Goal: Contribute content: Contribute content

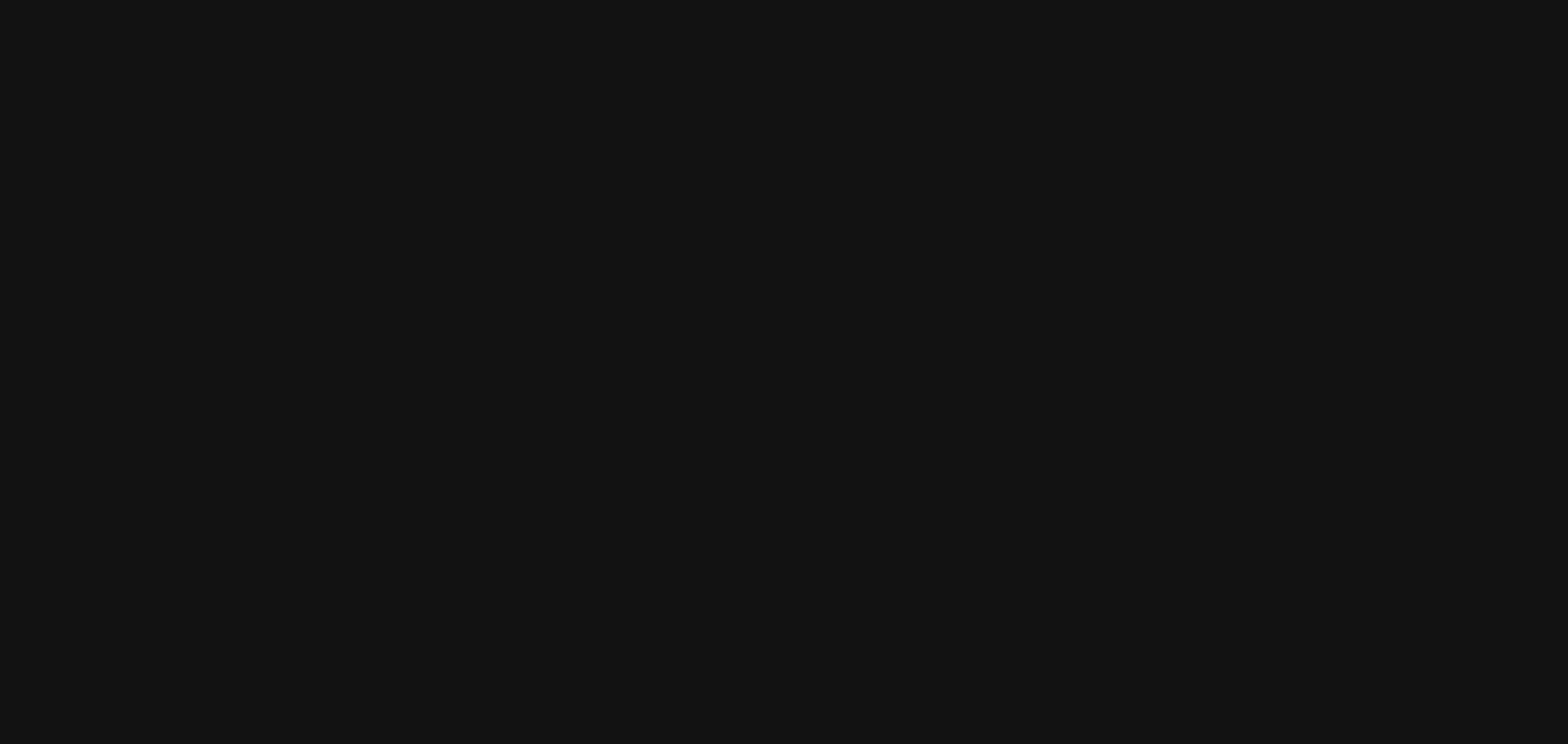
click at [874, 0] on html at bounding box center [784, 0] width 1568 height 0
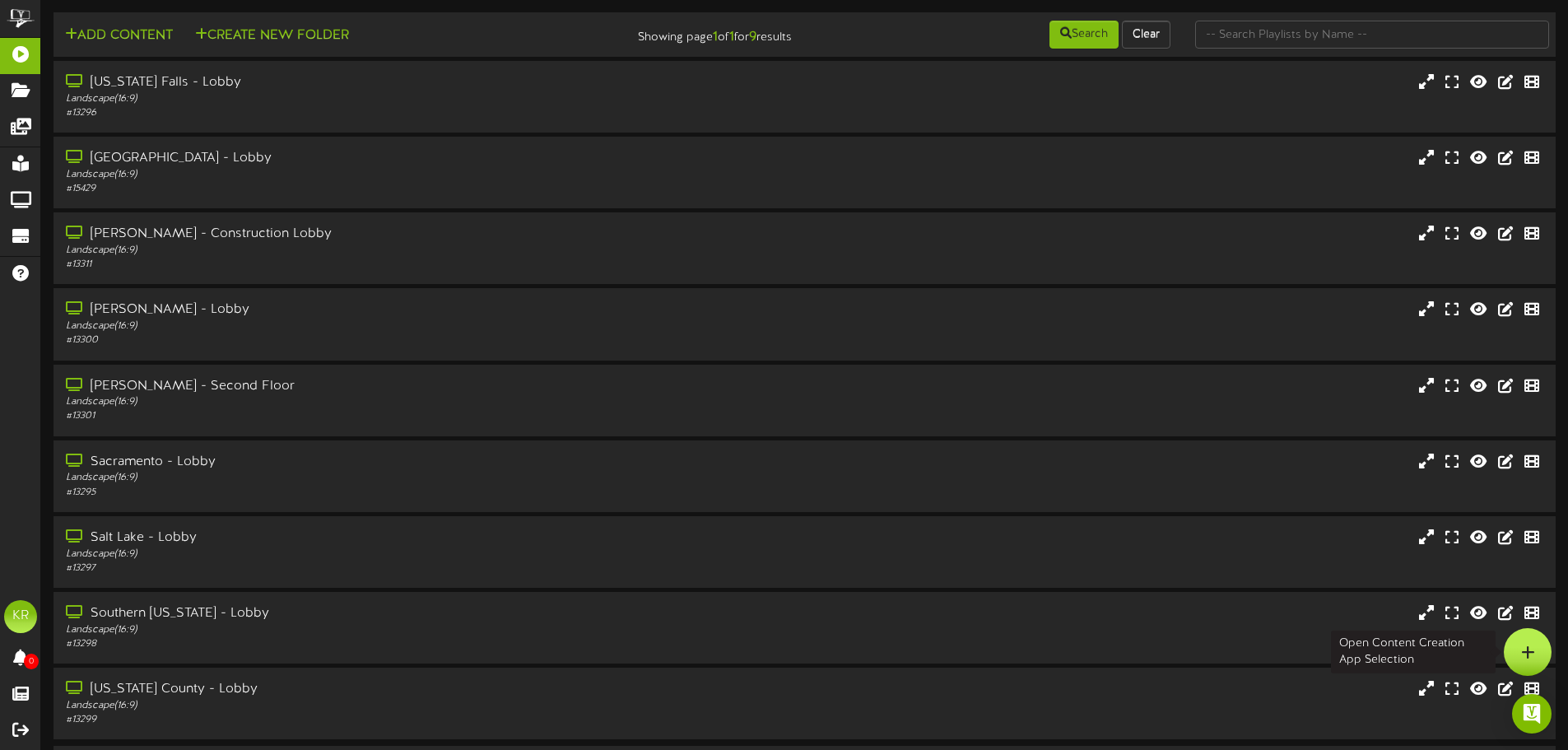
click at [1521, 642] on div at bounding box center [1527, 651] width 48 height 48
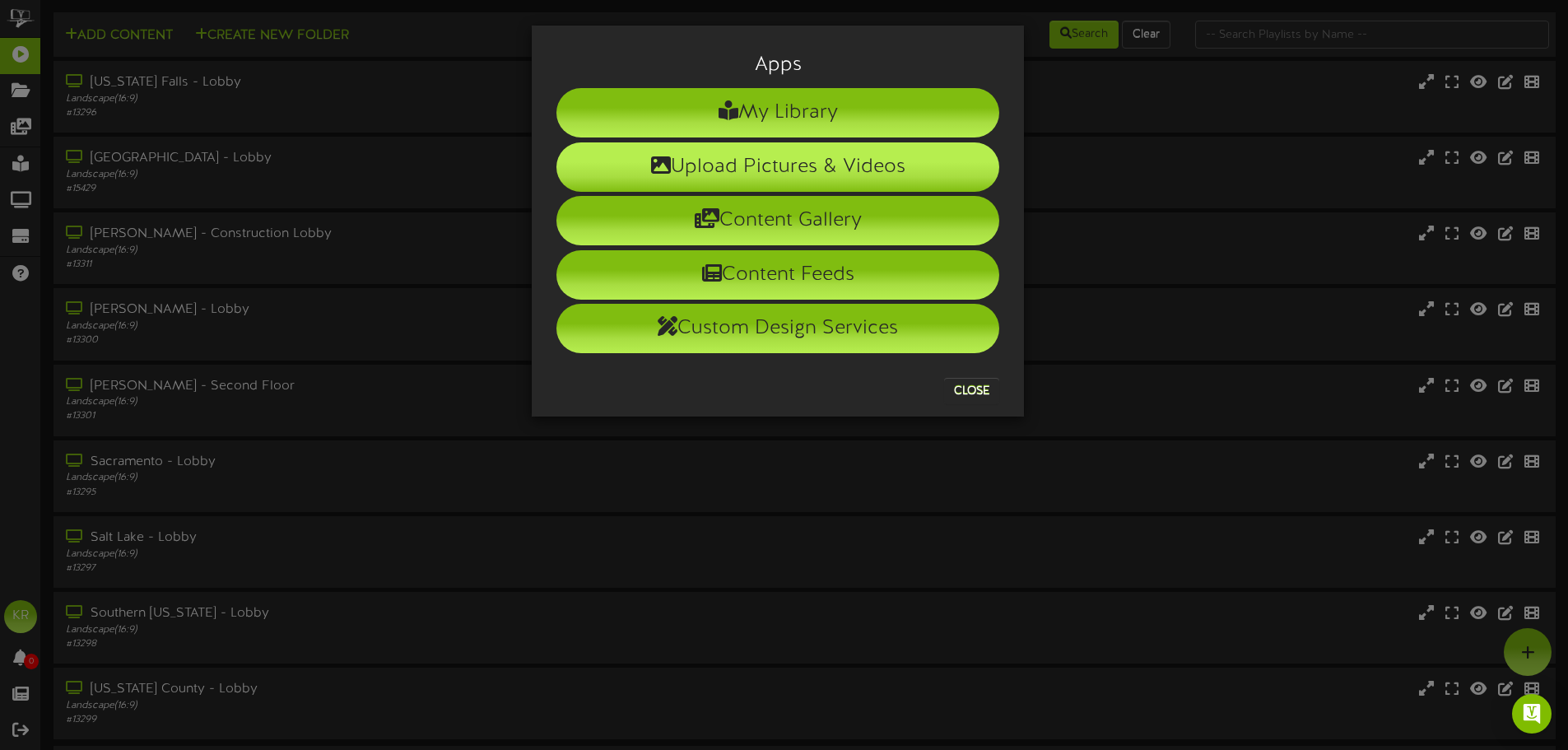
click at [801, 163] on li "Upload Pictures & Videos" at bounding box center [778, 167] width 443 height 49
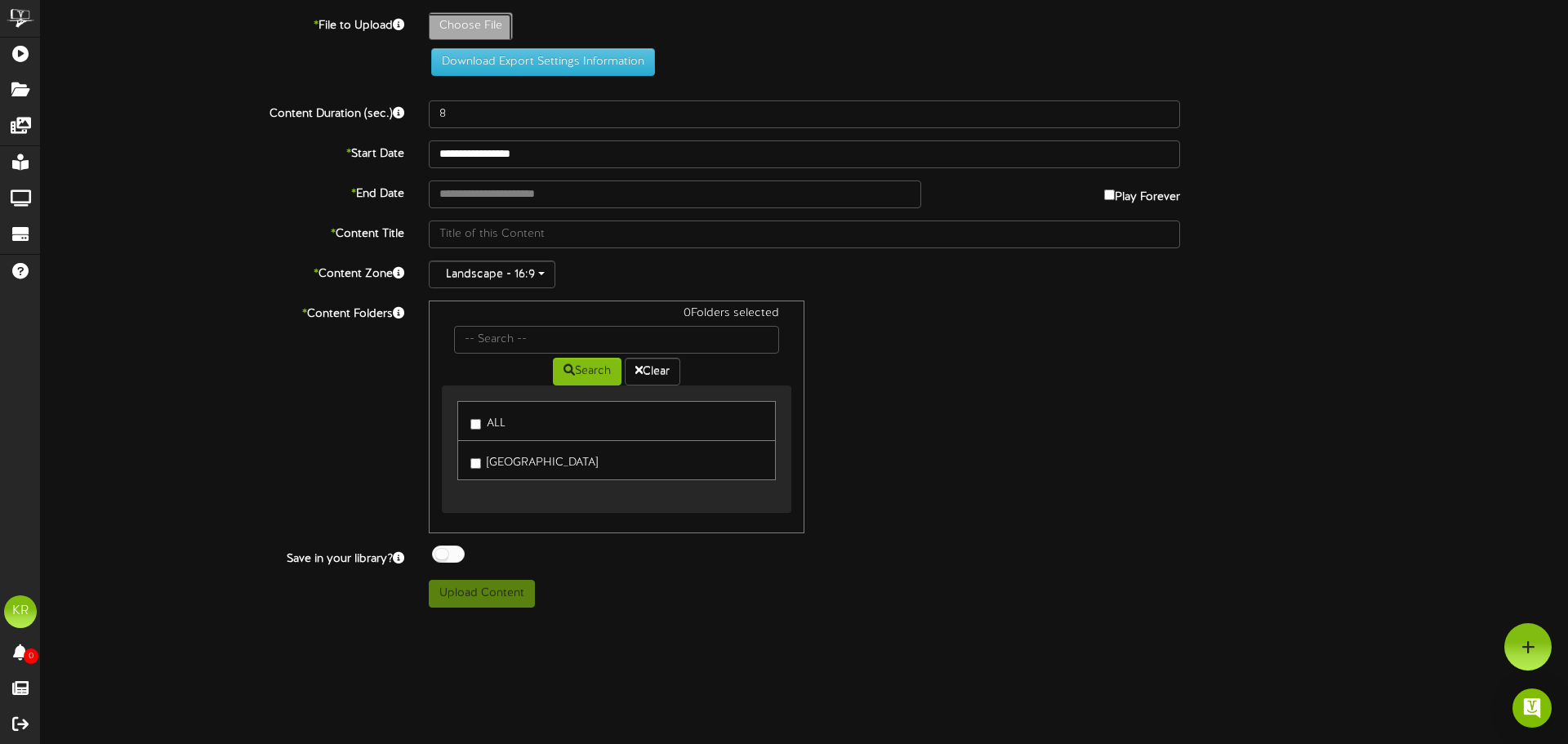
type input "**********"
type input "INSTALLS9-4"
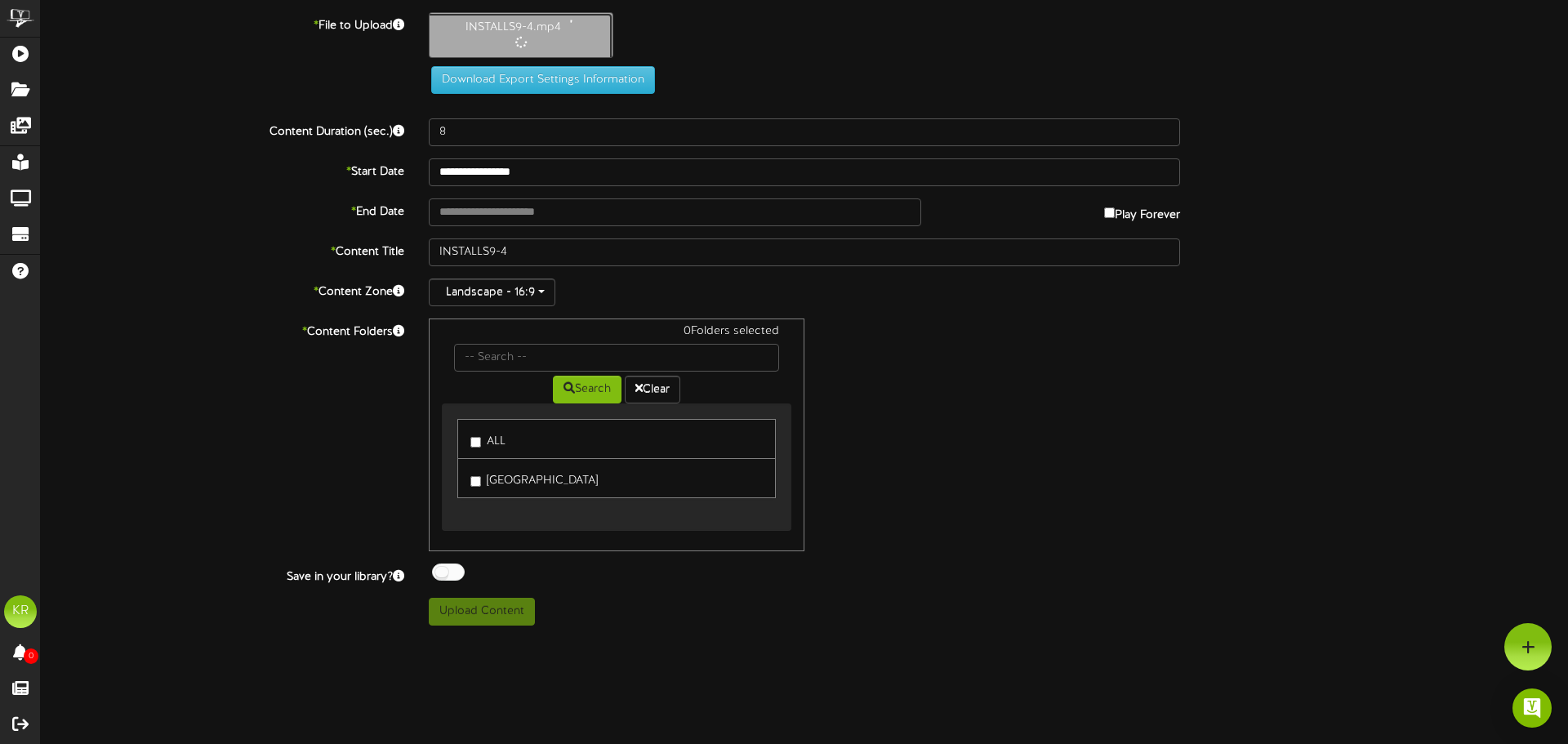
type input "10"
click at [517, 209] on input "text" at bounding box center [675, 210] width 493 height 28
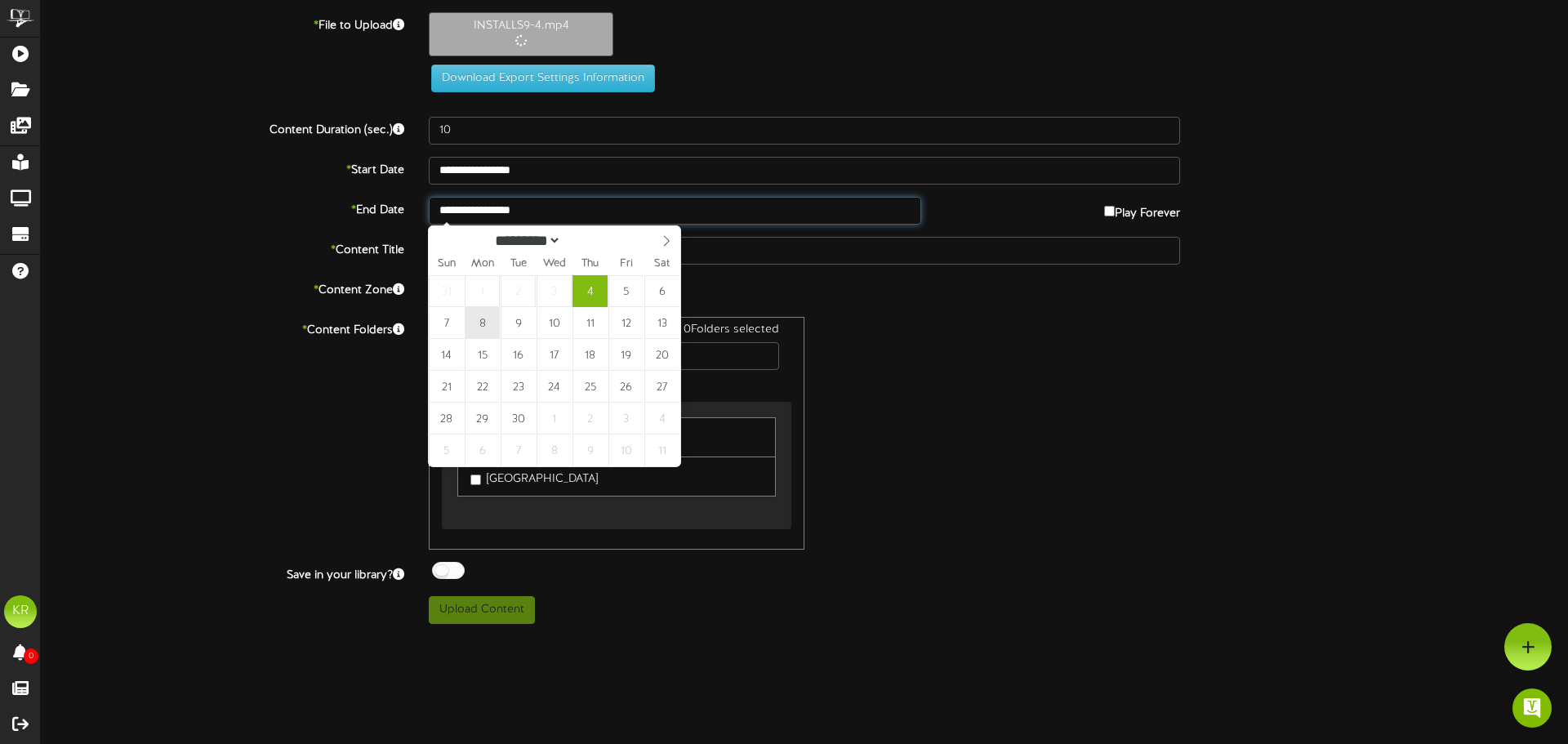
type input "**********"
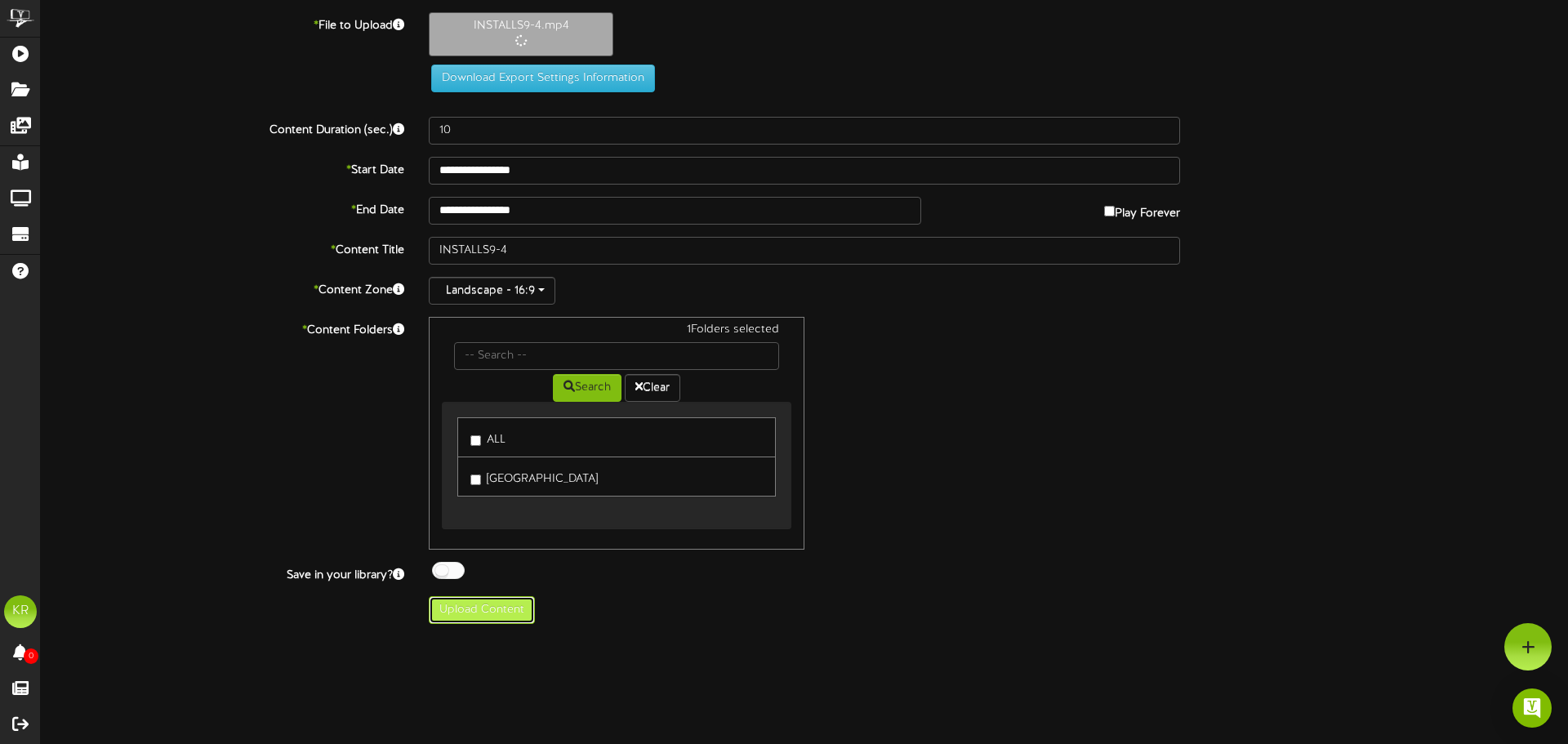
click at [512, 607] on button "Upload Content" at bounding box center [482, 609] width 106 height 28
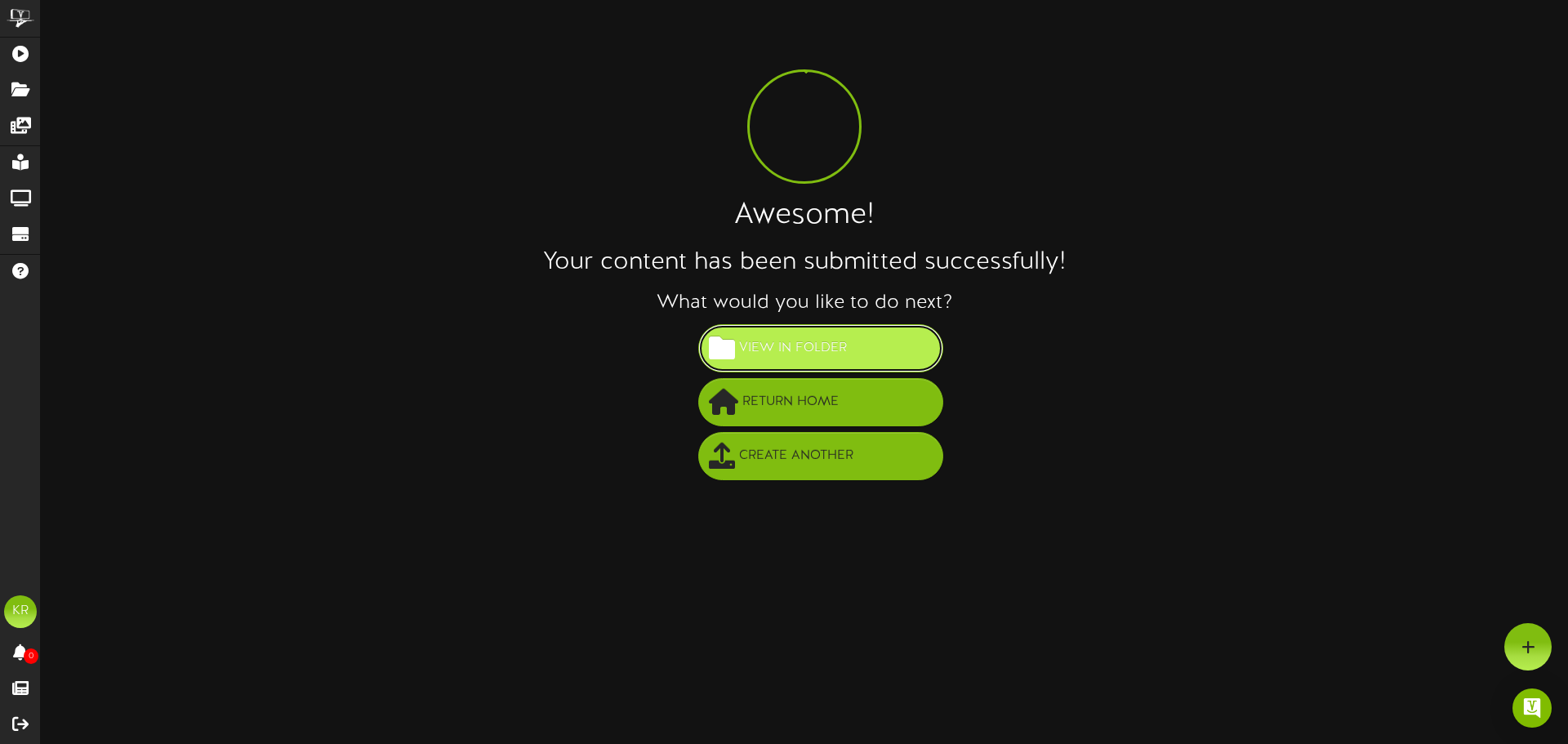
click at [805, 347] on span "View in Folder" at bounding box center [793, 349] width 116 height 27
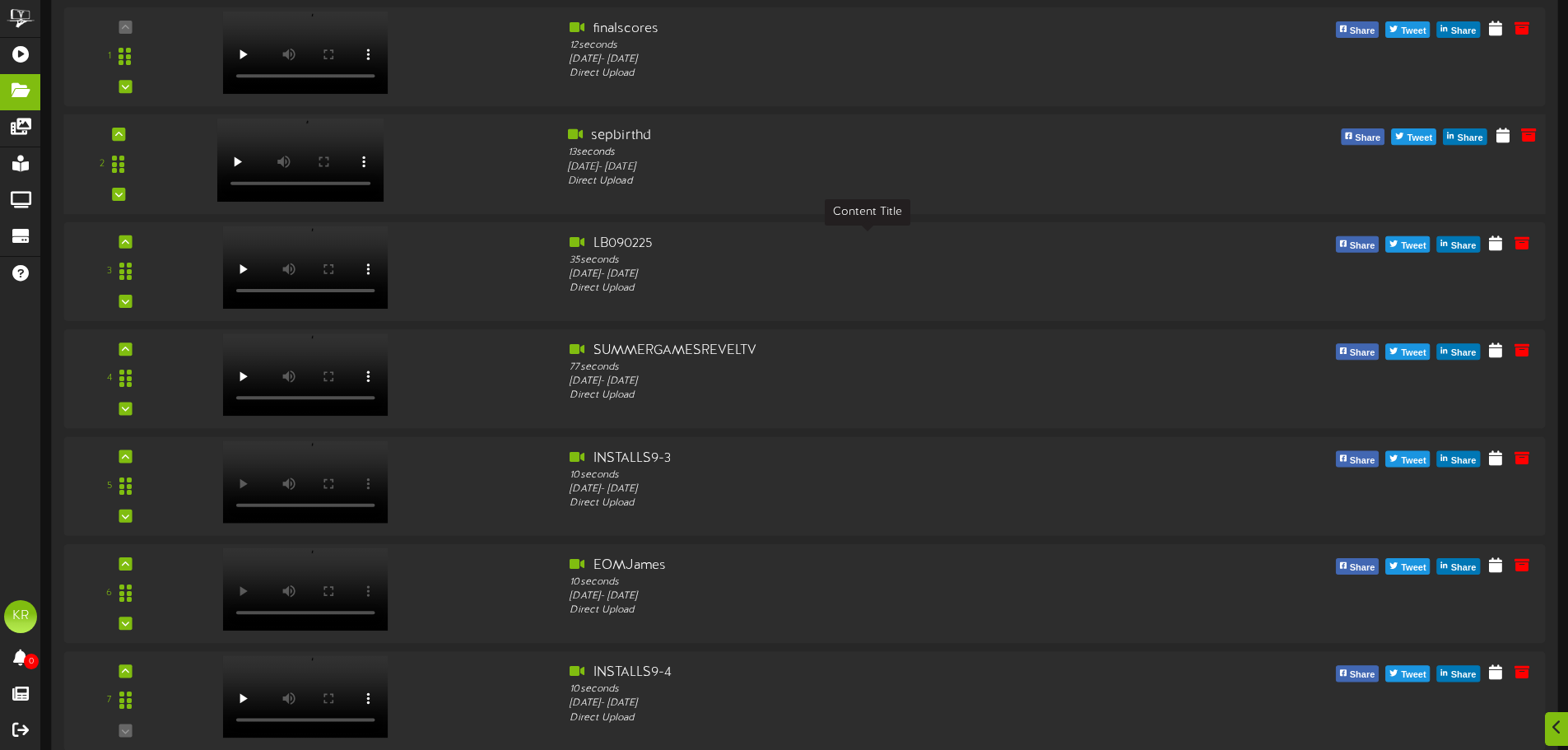
scroll to position [271, 0]
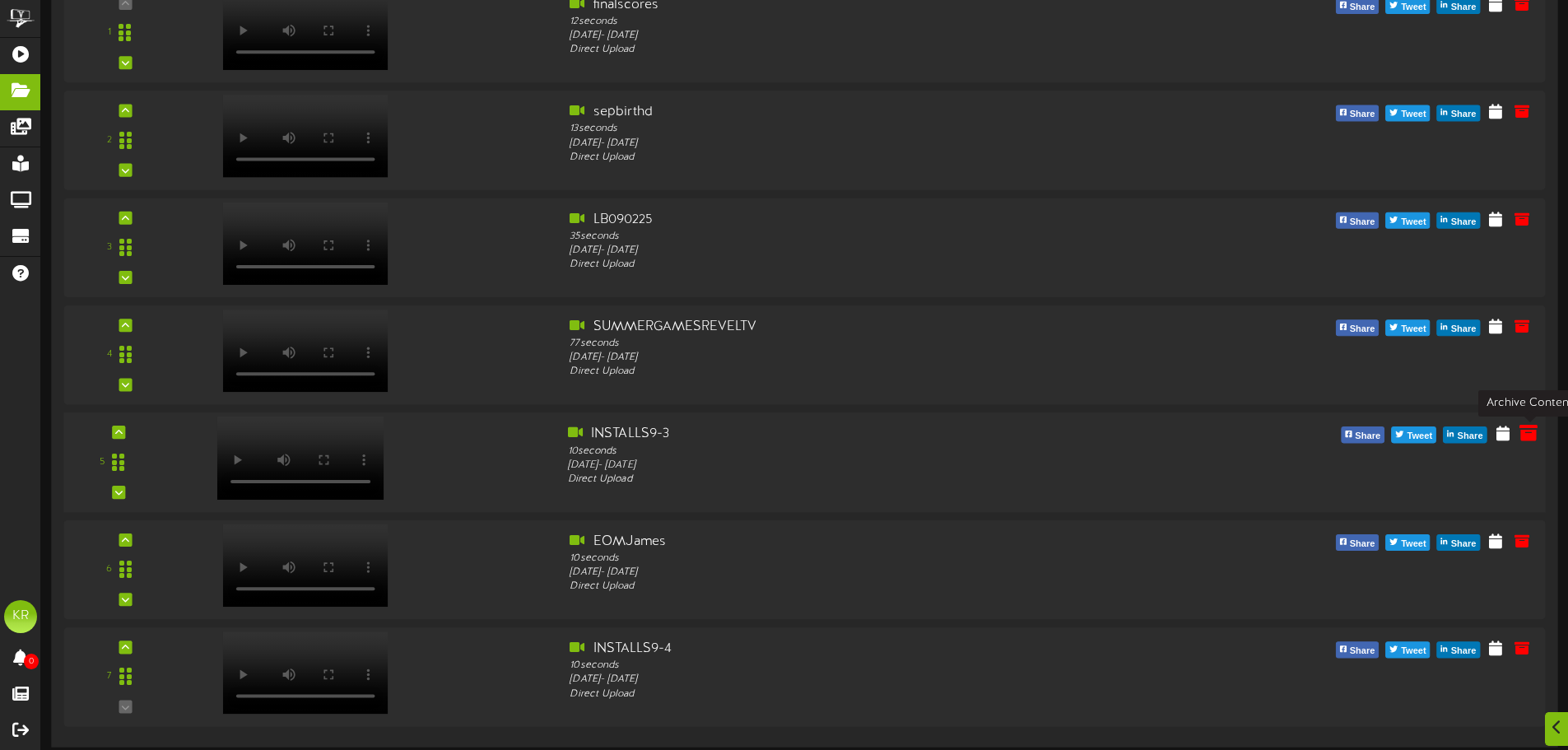
click at [1522, 429] on icon at bounding box center [1528, 432] width 18 height 18
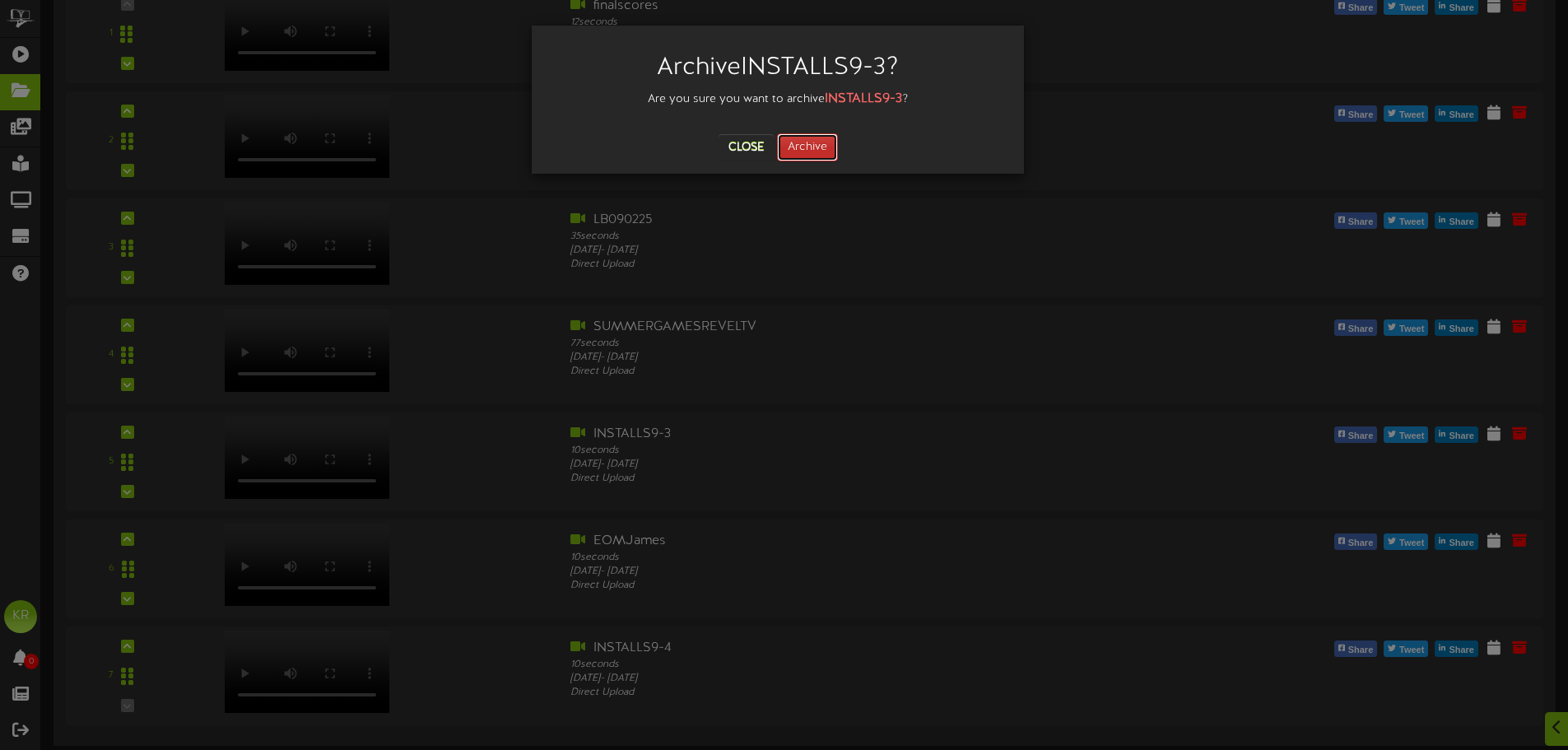
click at [820, 139] on button "Archive" at bounding box center [808, 147] width 61 height 28
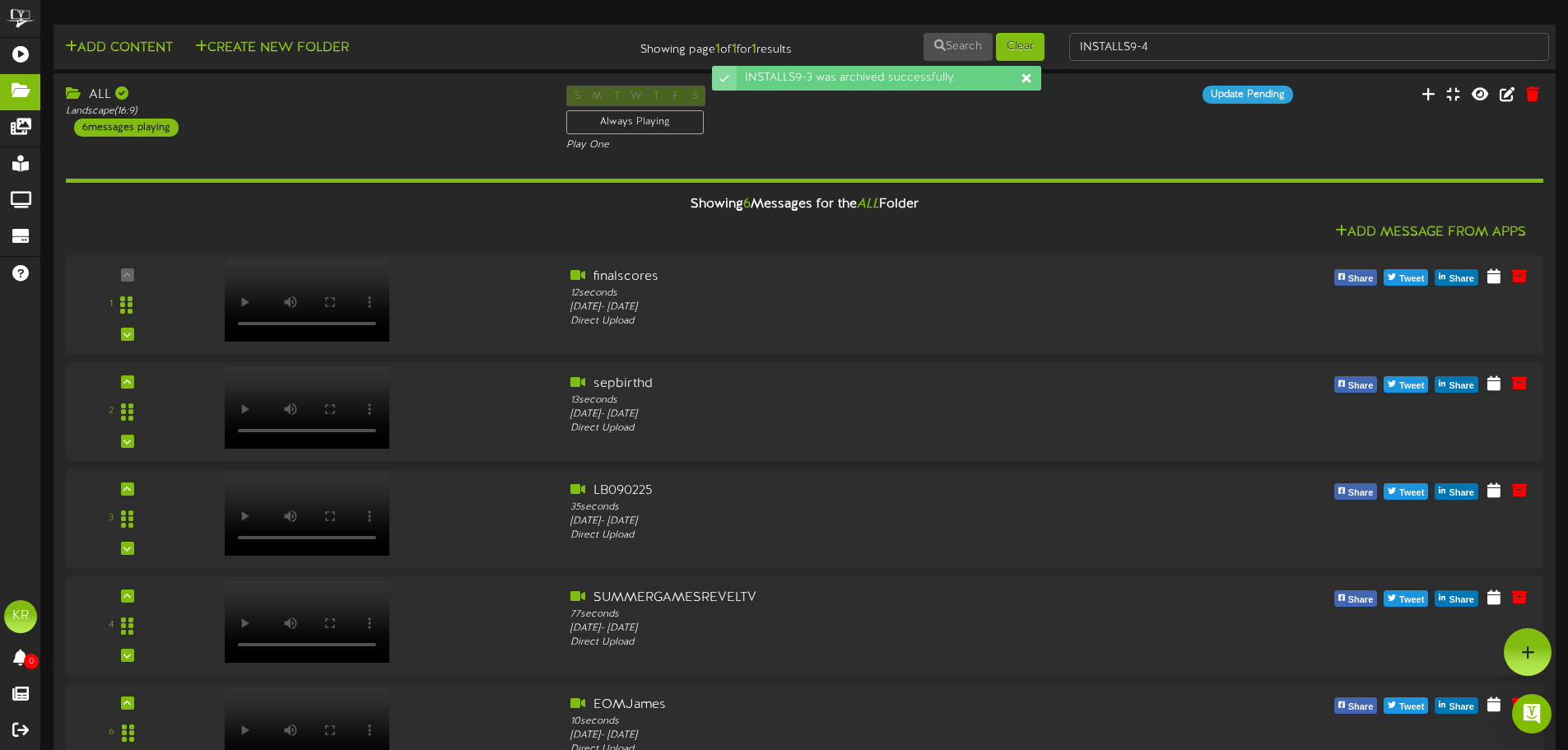
click at [1030, 80] on icon at bounding box center [1026, 78] width 9 height 9
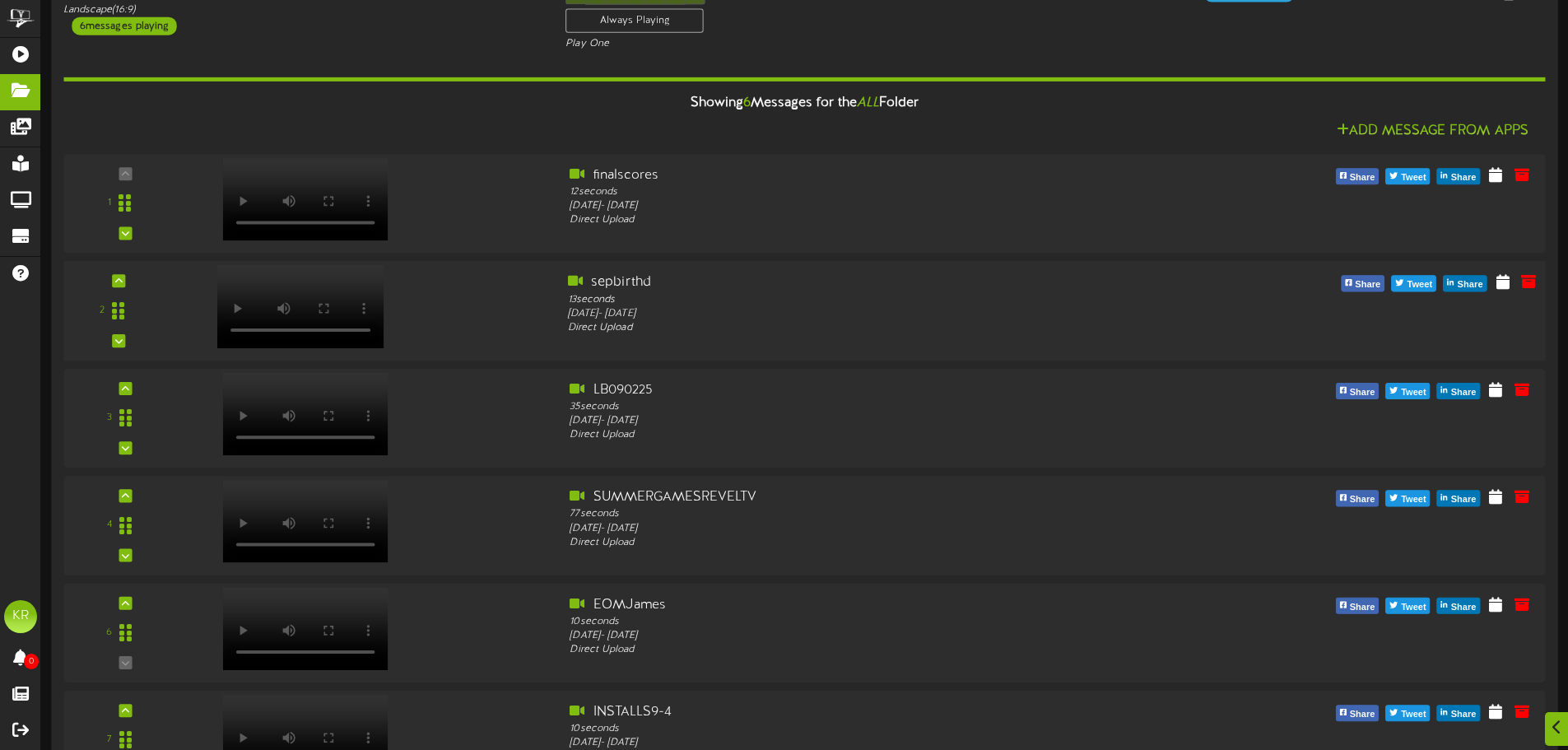
scroll to position [164, 0]
